Goal: Download file/media

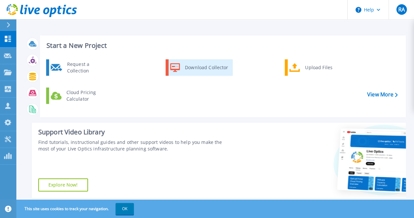
click at [208, 69] on div "Download Collector" at bounding box center [206, 67] width 49 height 13
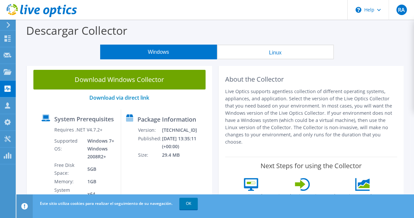
click at [157, 81] on link "Download Windows Collector" at bounding box center [119, 80] width 172 height 20
click at [402, 7] on span "RA" at bounding box center [402, 10] width 10 height 10
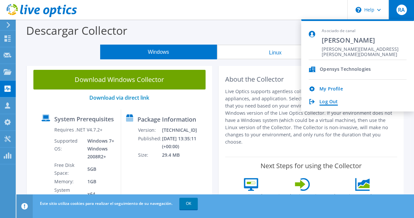
click at [334, 103] on link "Log Out" at bounding box center [329, 102] width 18 height 6
